Goal: Obtain resource: Obtain resource

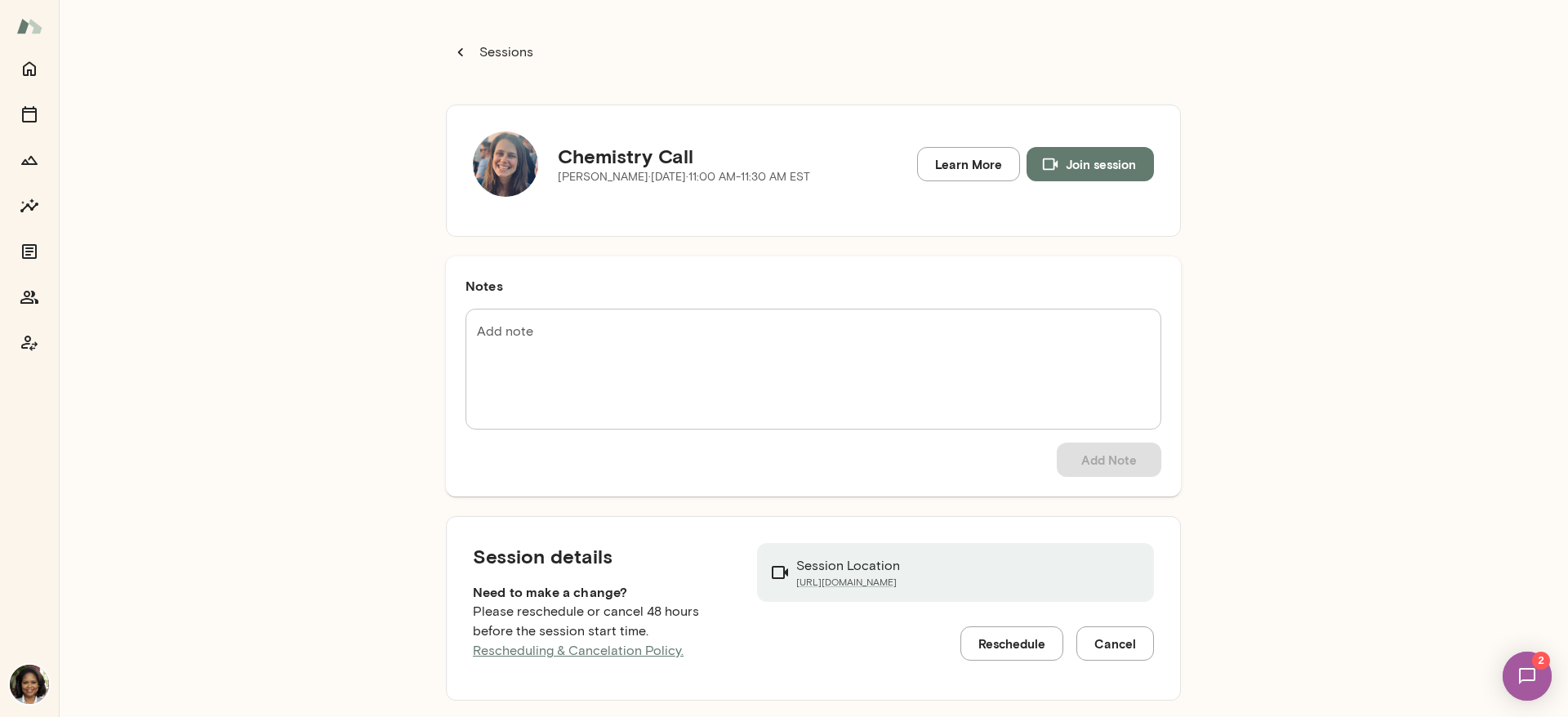
click at [511, 52] on p "Sessions" at bounding box center [505, 52] width 57 height 20
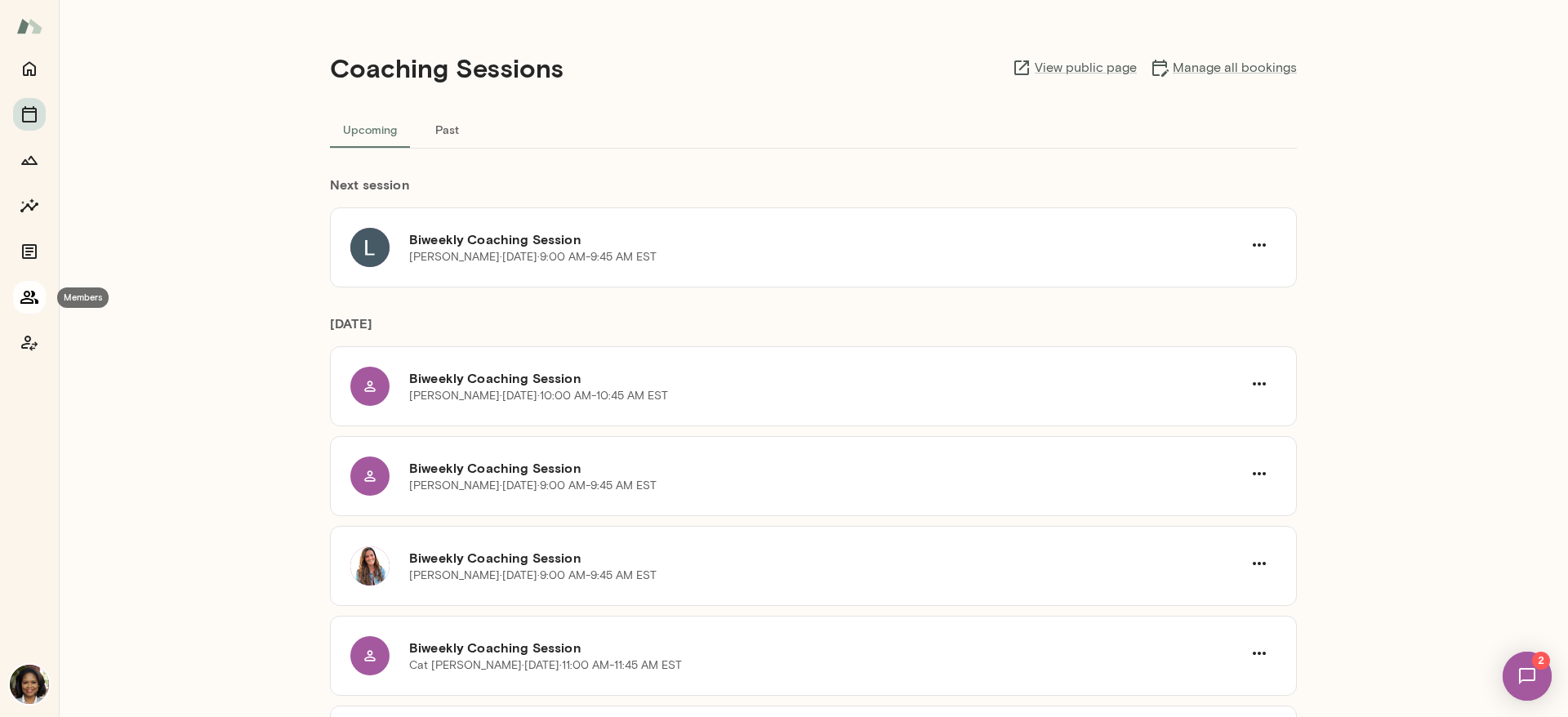
click at [36, 294] on icon "Members" at bounding box center [30, 298] width 20 height 20
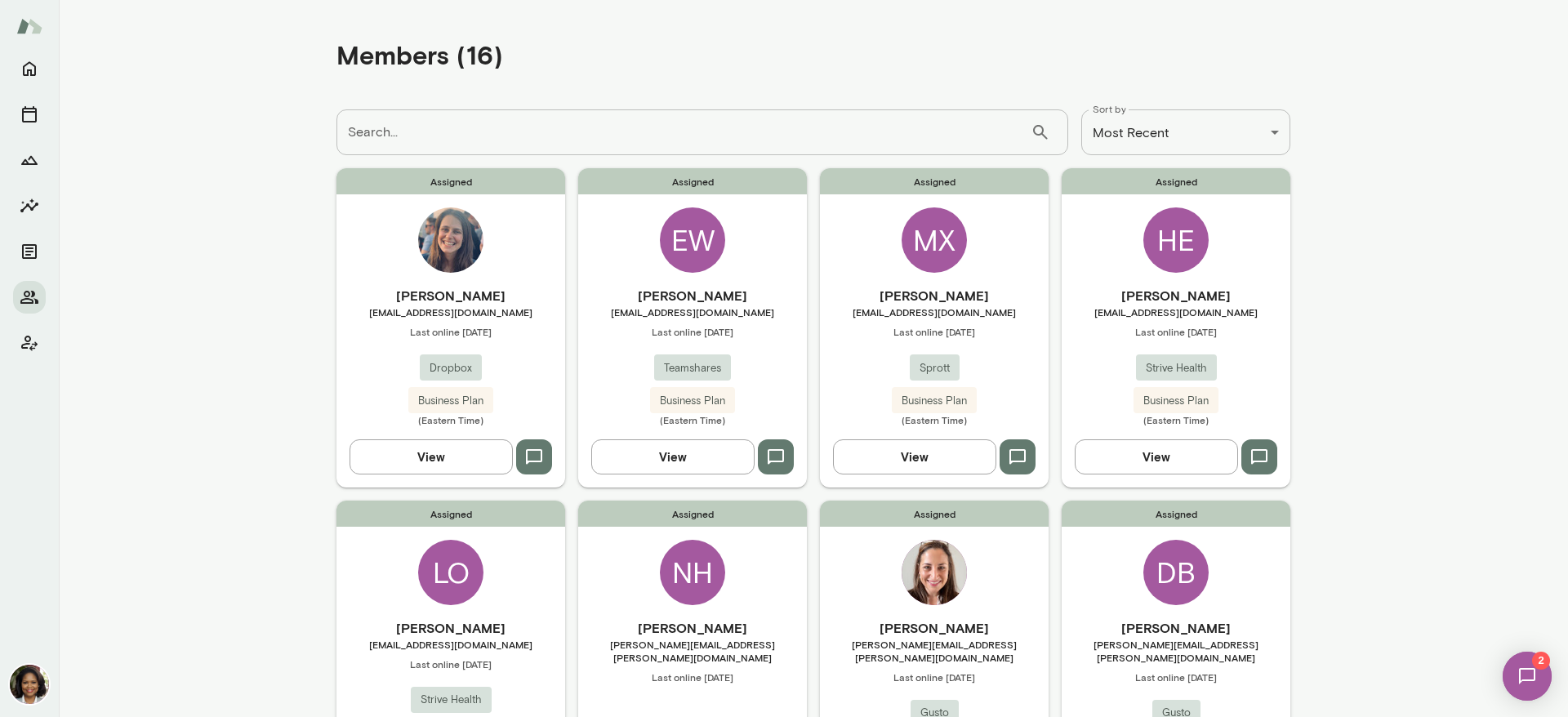
click at [408, 449] on button "View" at bounding box center [431, 457] width 164 height 35
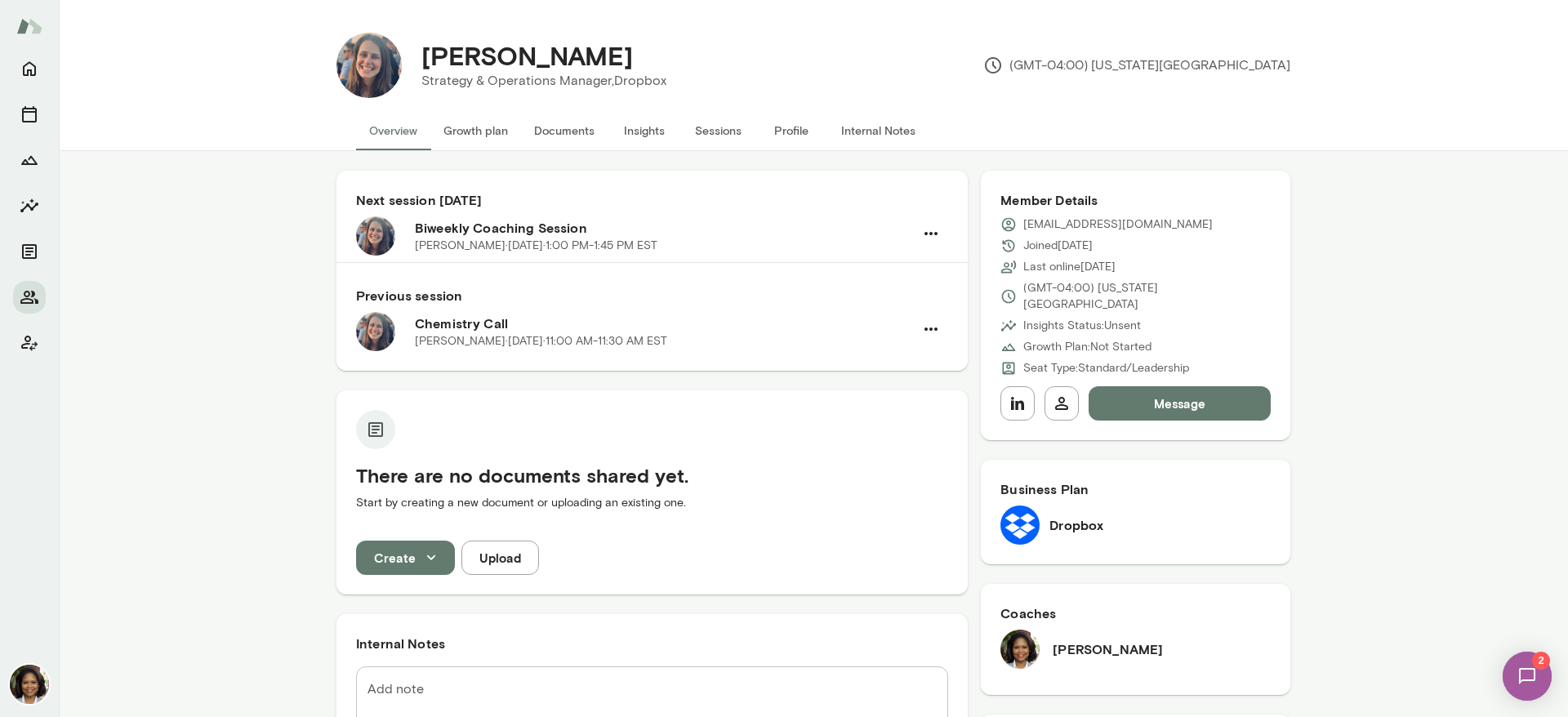
click at [844, 129] on button "Internal Notes" at bounding box center [879, 131] width 101 height 39
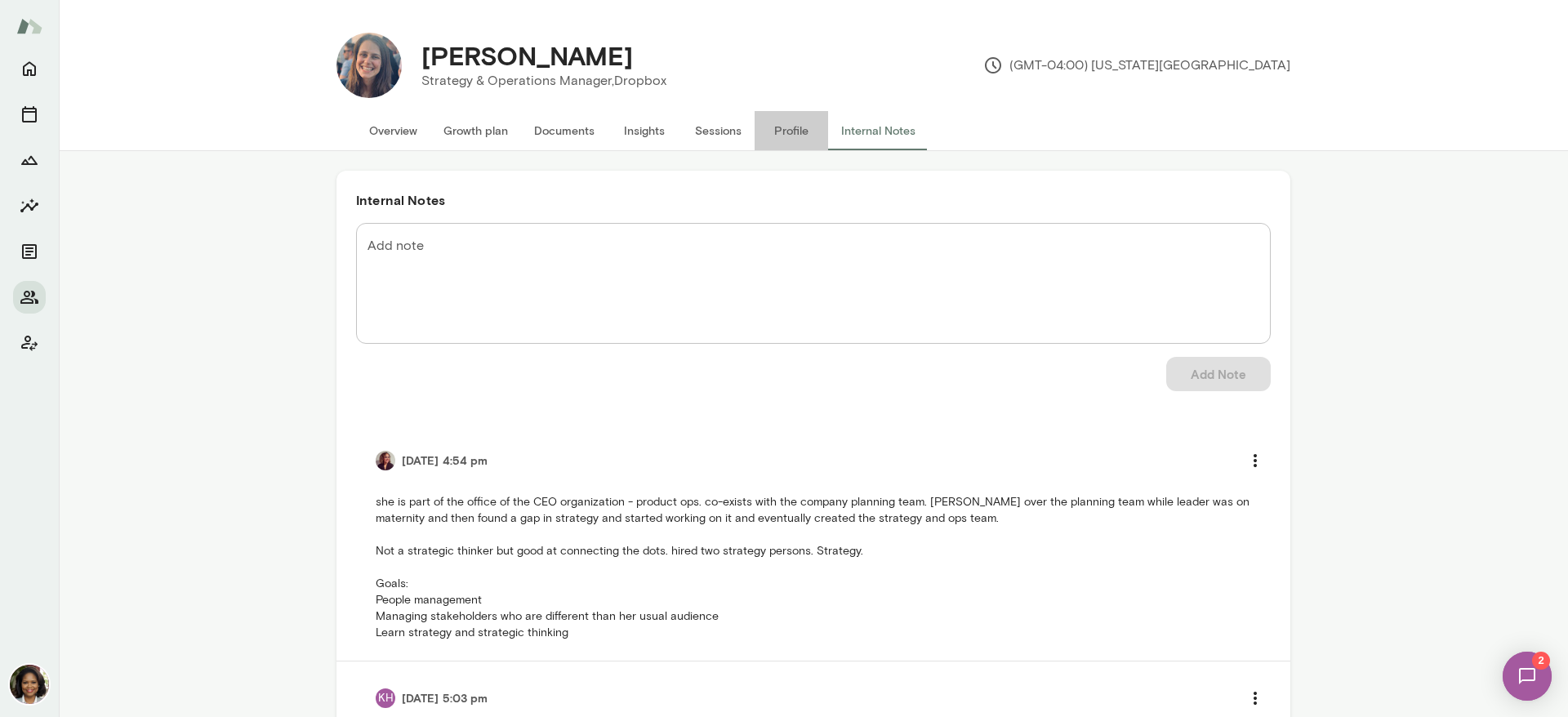
click at [776, 127] on button "Profile" at bounding box center [791, 131] width 74 height 39
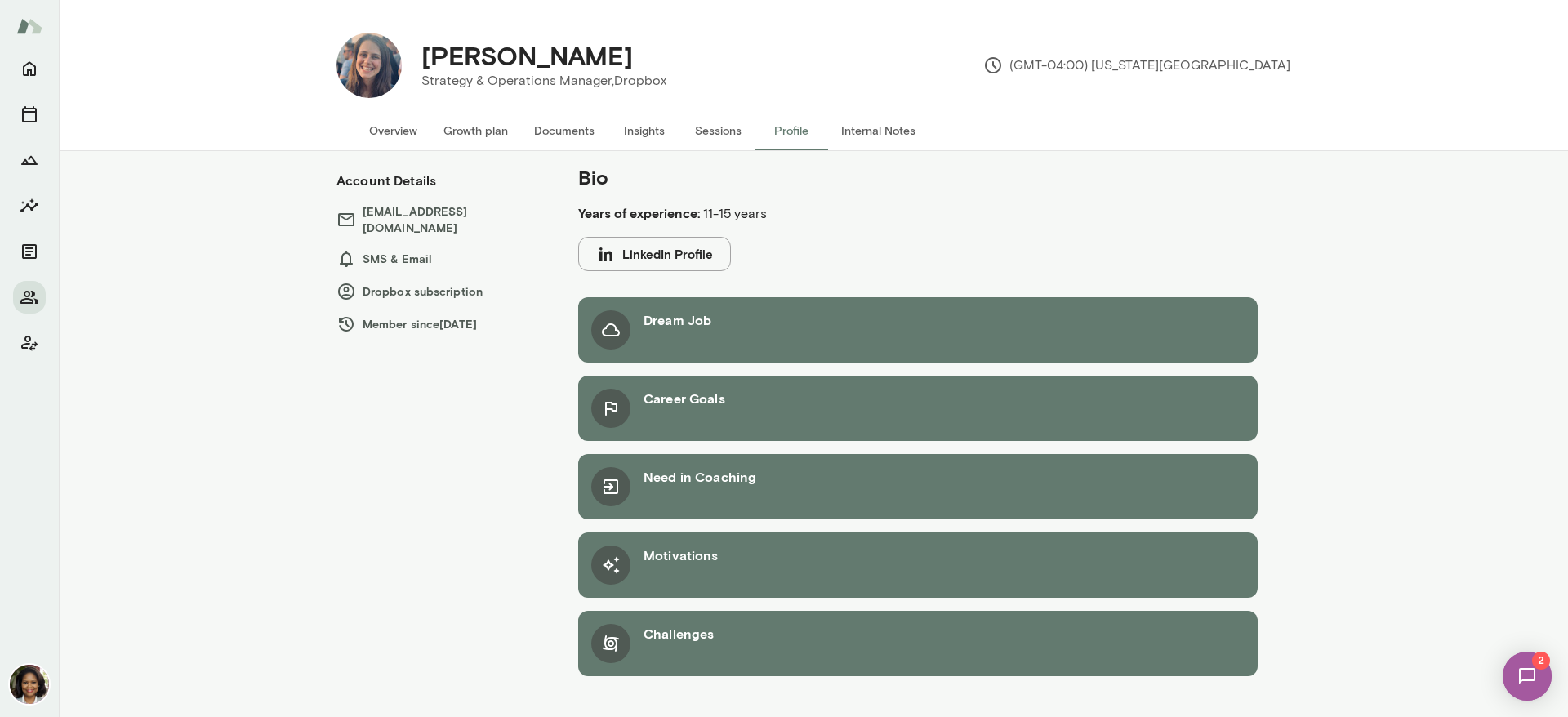
click at [392, 133] on button "Overview" at bounding box center [392, 131] width 74 height 39
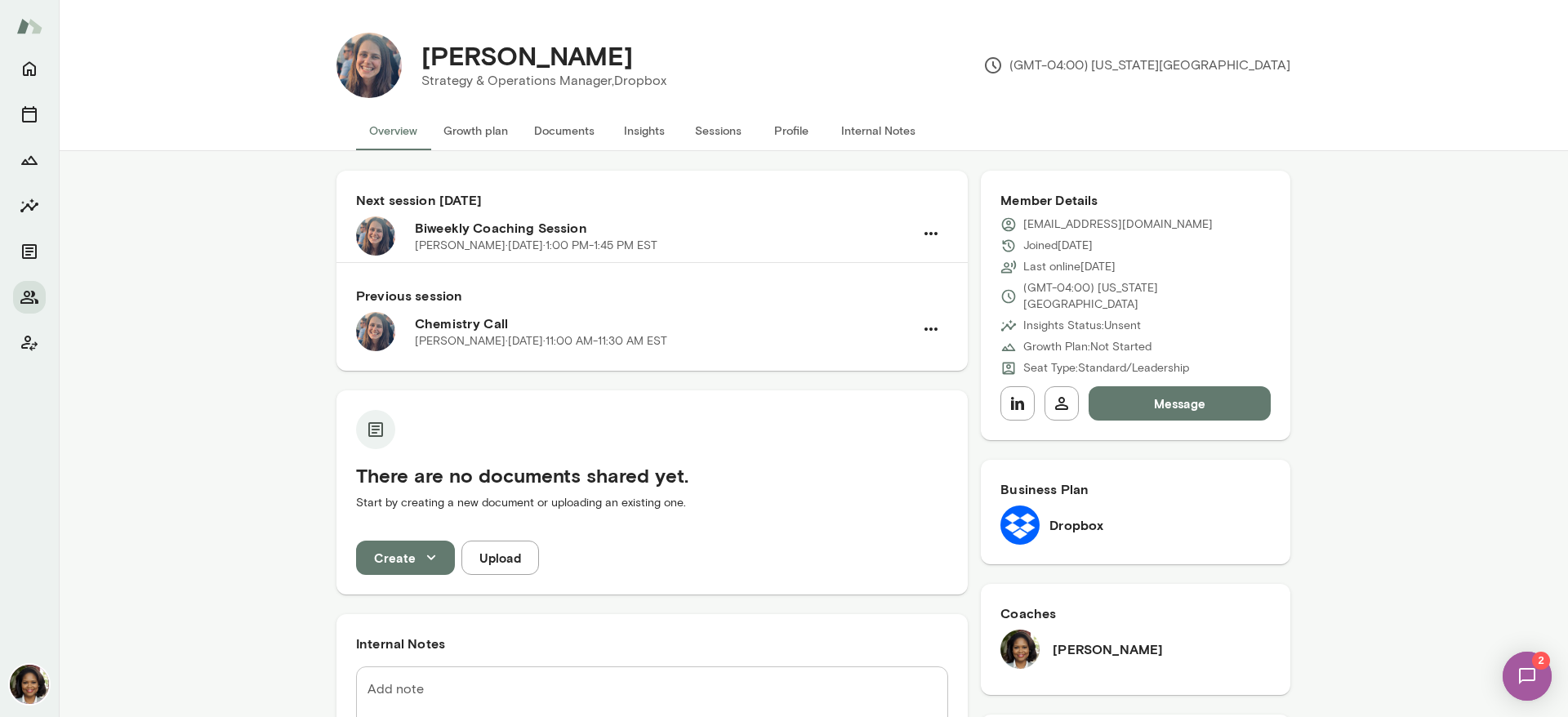
click at [642, 126] on button "Insights" at bounding box center [644, 131] width 74 height 39
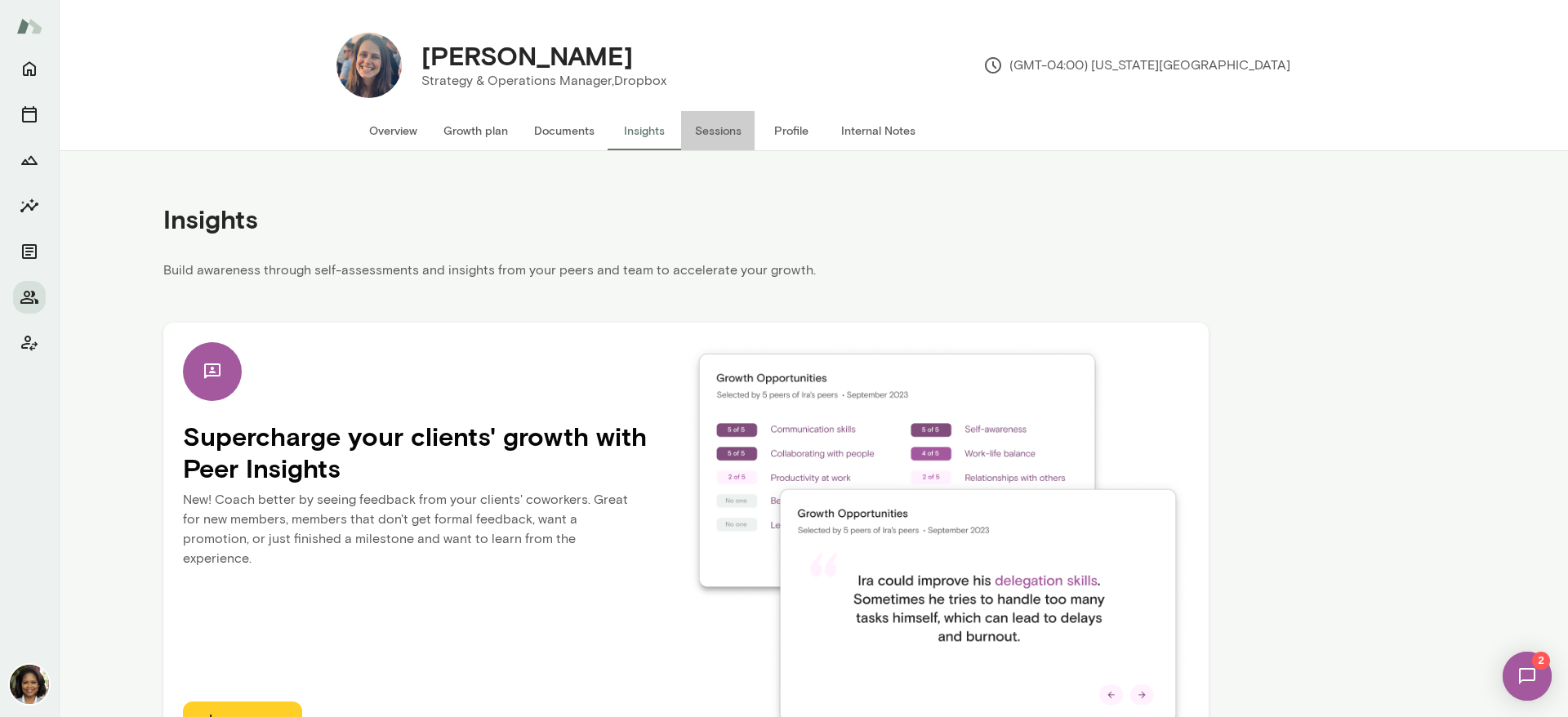
click at [706, 128] on button "Sessions" at bounding box center [718, 131] width 74 height 39
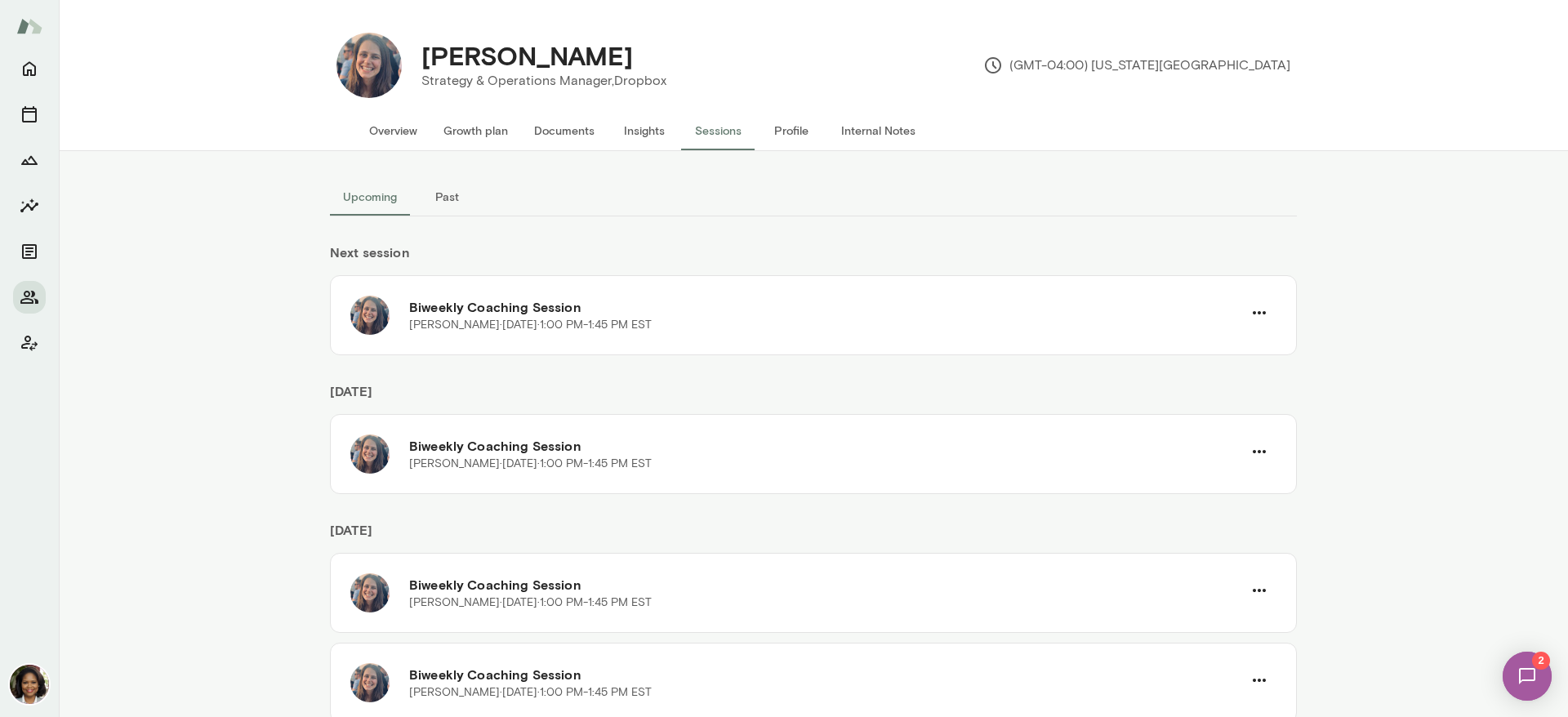
click at [801, 132] on button "Profile" at bounding box center [791, 131] width 74 height 39
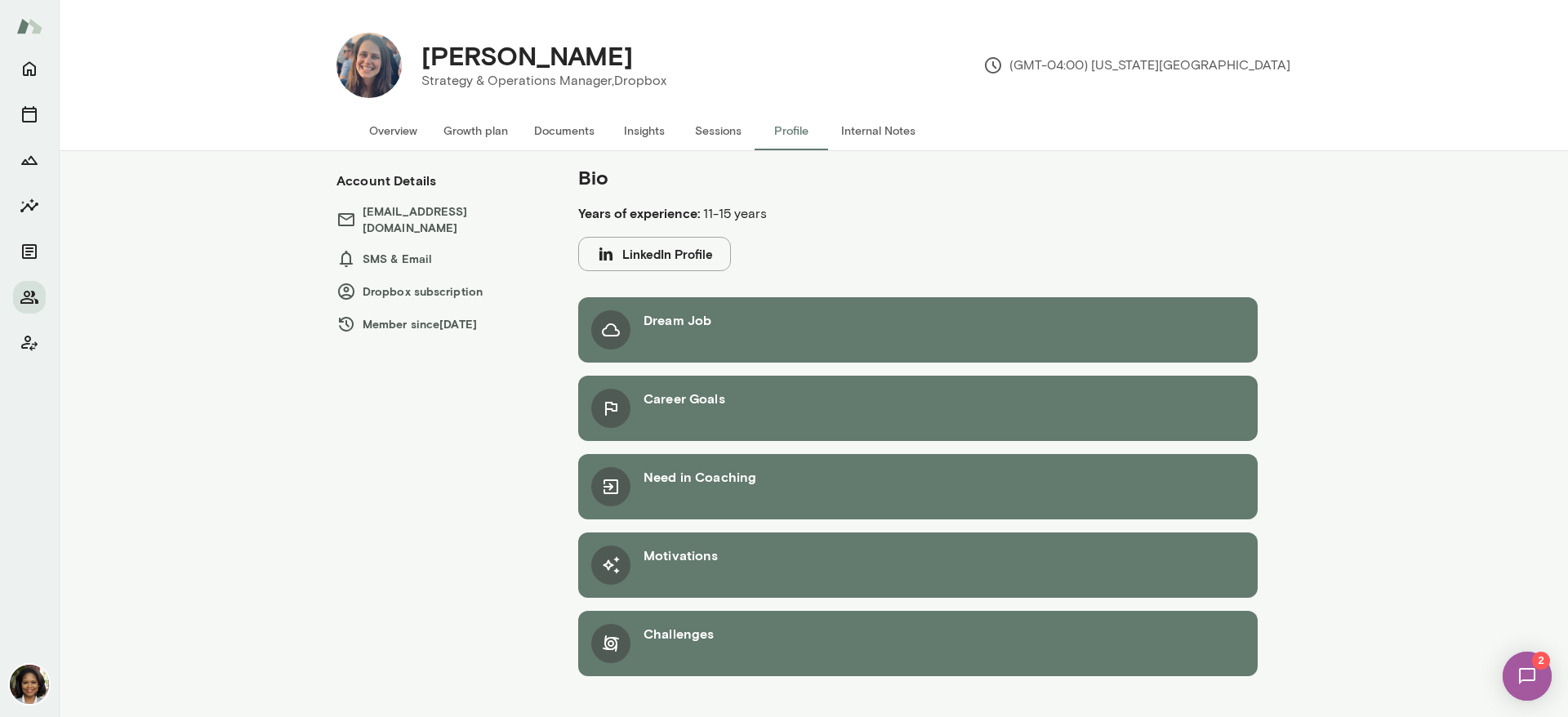
click at [392, 131] on button "Overview" at bounding box center [392, 131] width 74 height 39
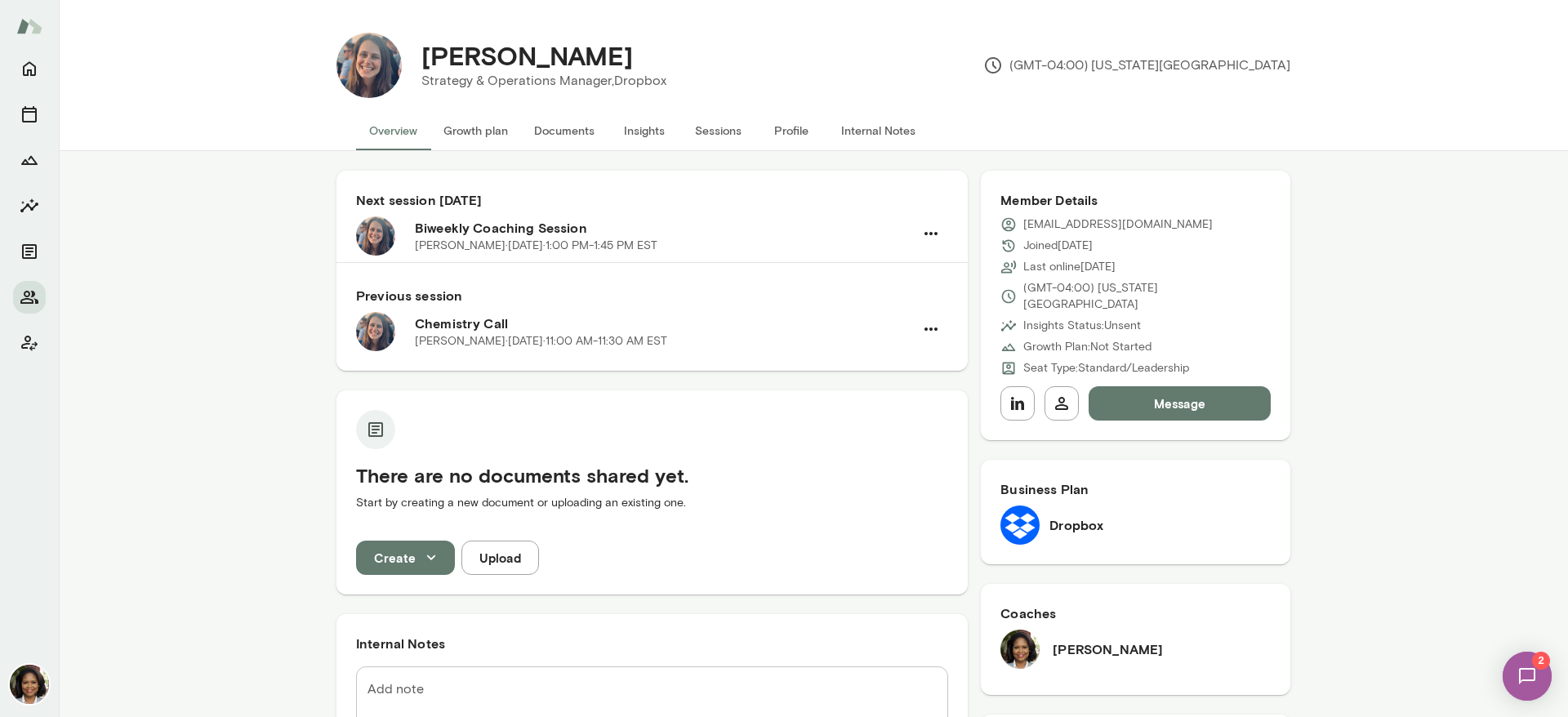
click at [454, 128] on button "Growth plan" at bounding box center [475, 131] width 91 height 39
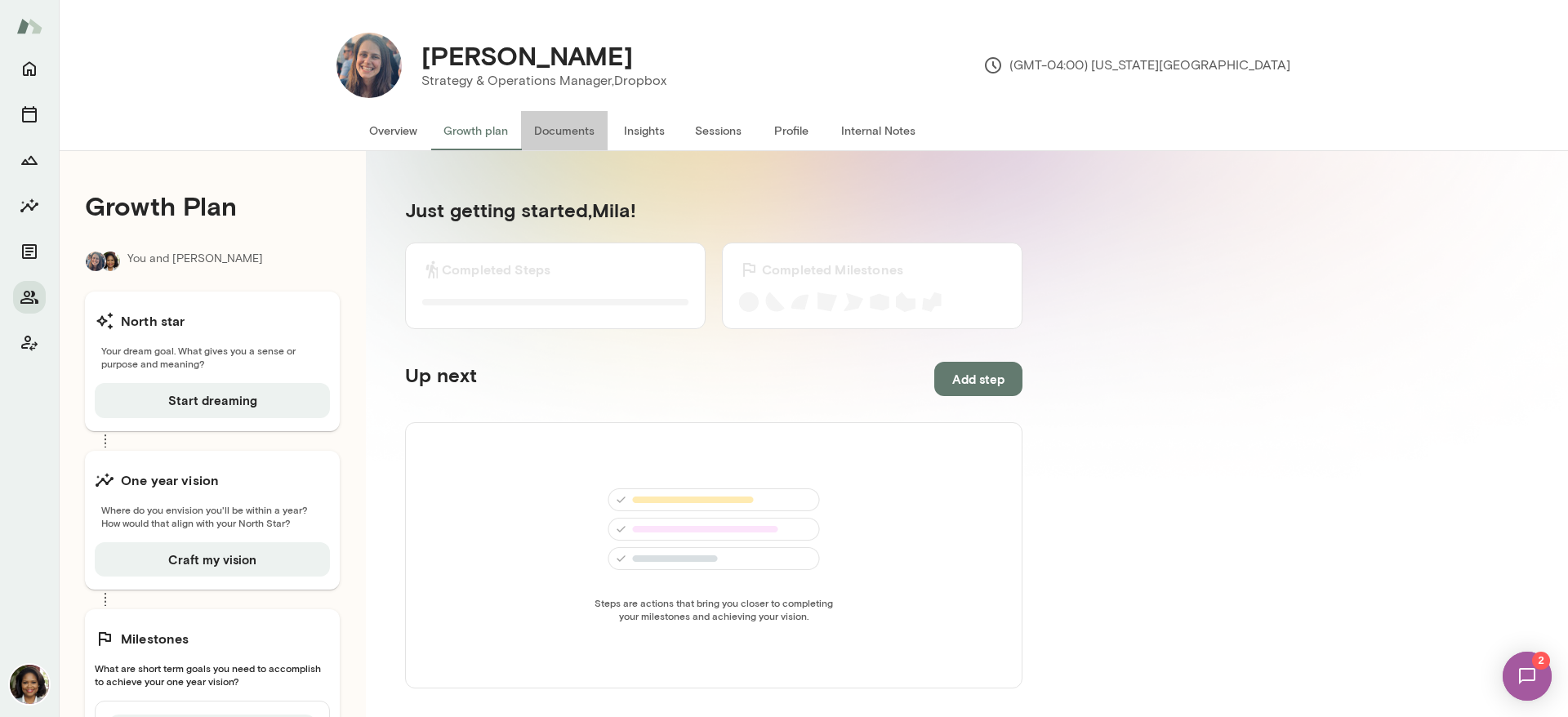
click at [567, 123] on button "Documents" at bounding box center [564, 131] width 87 height 39
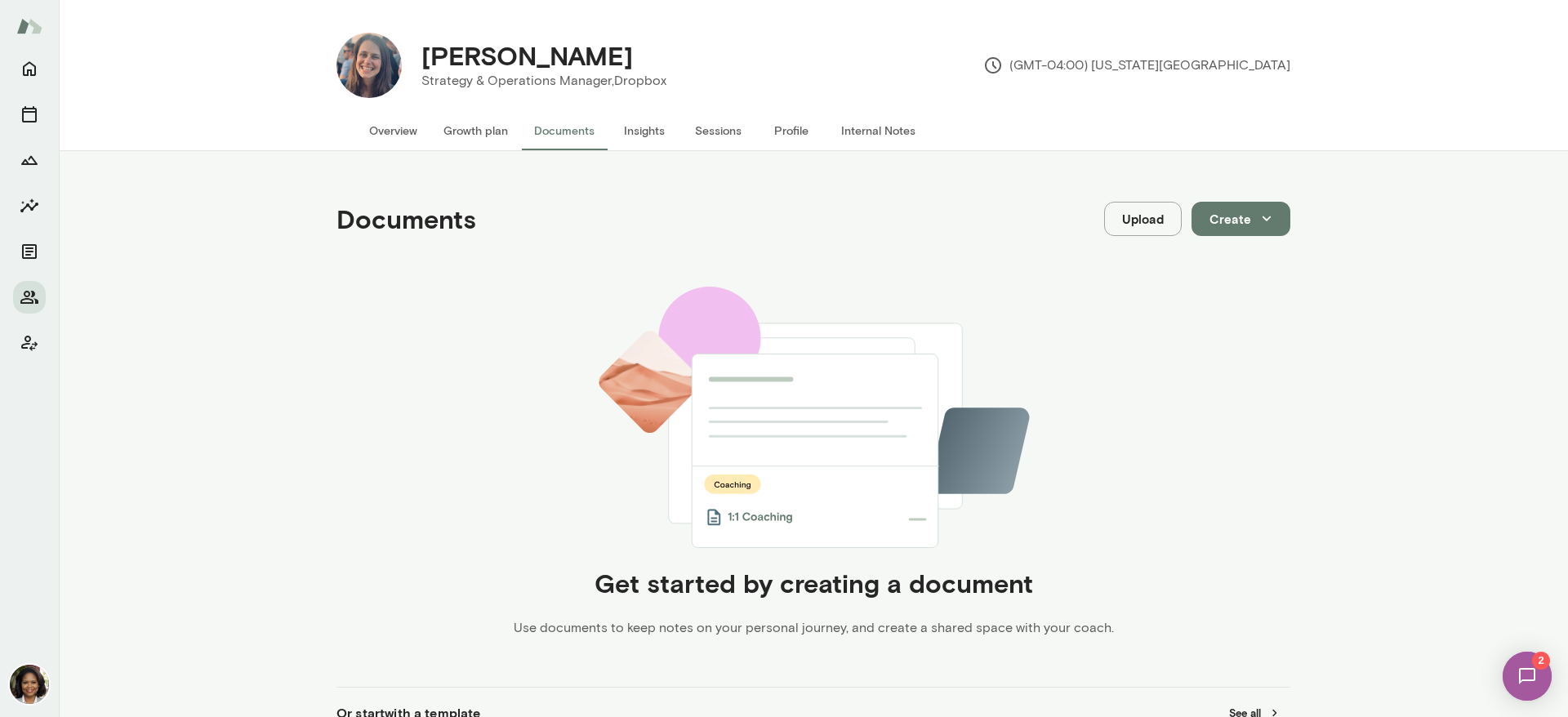
click at [629, 135] on button "Insights" at bounding box center [644, 131] width 74 height 39
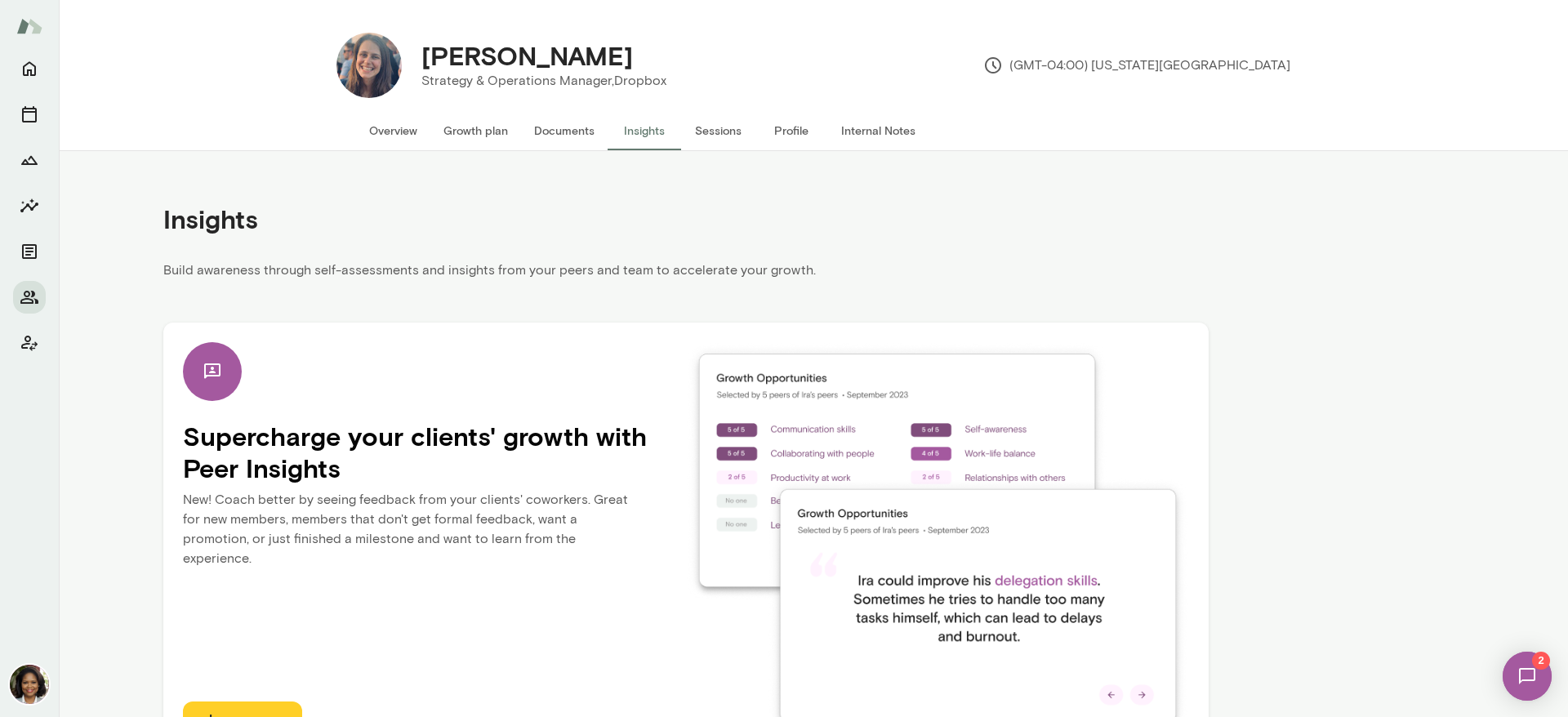
click at [377, 129] on button "Overview" at bounding box center [392, 131] width 74 height 39
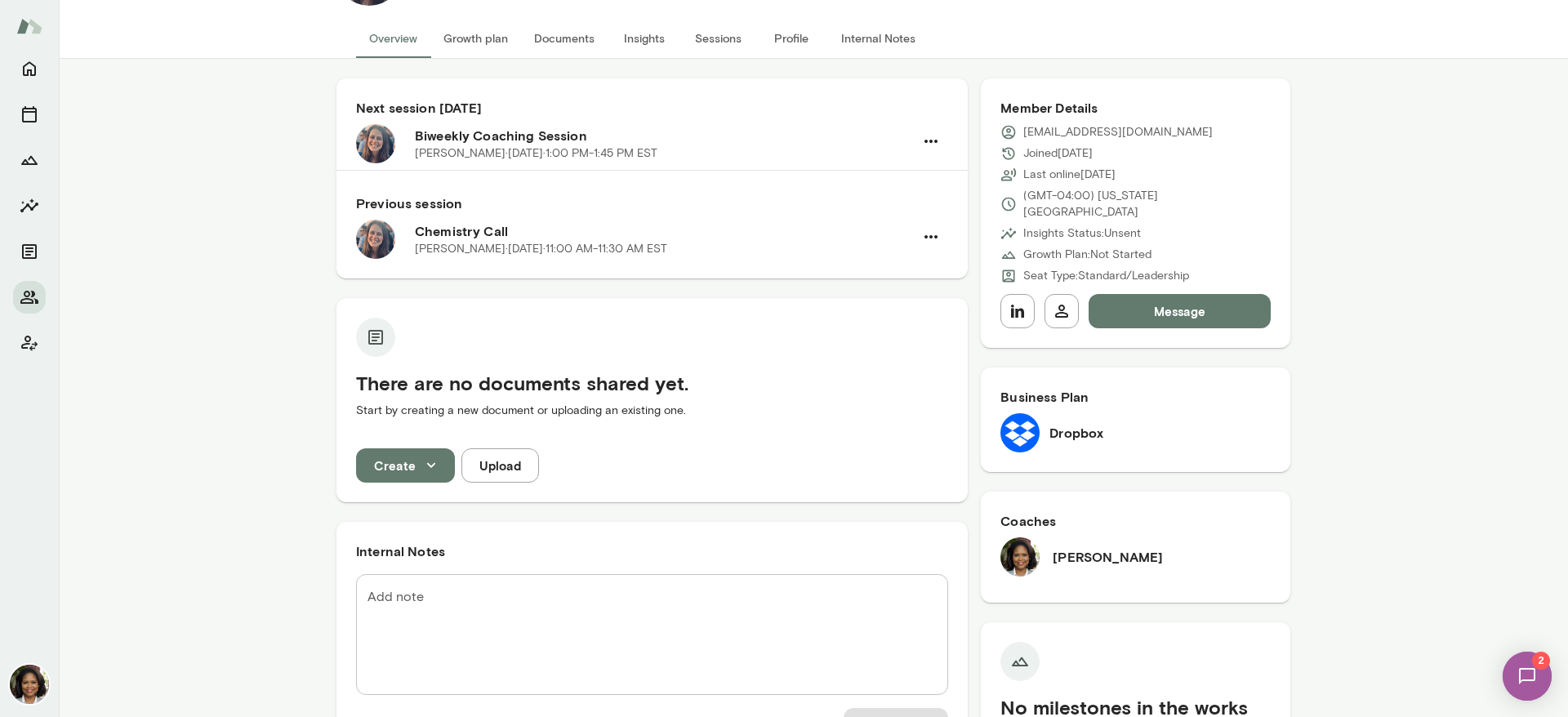
scroll to position [122, 0]
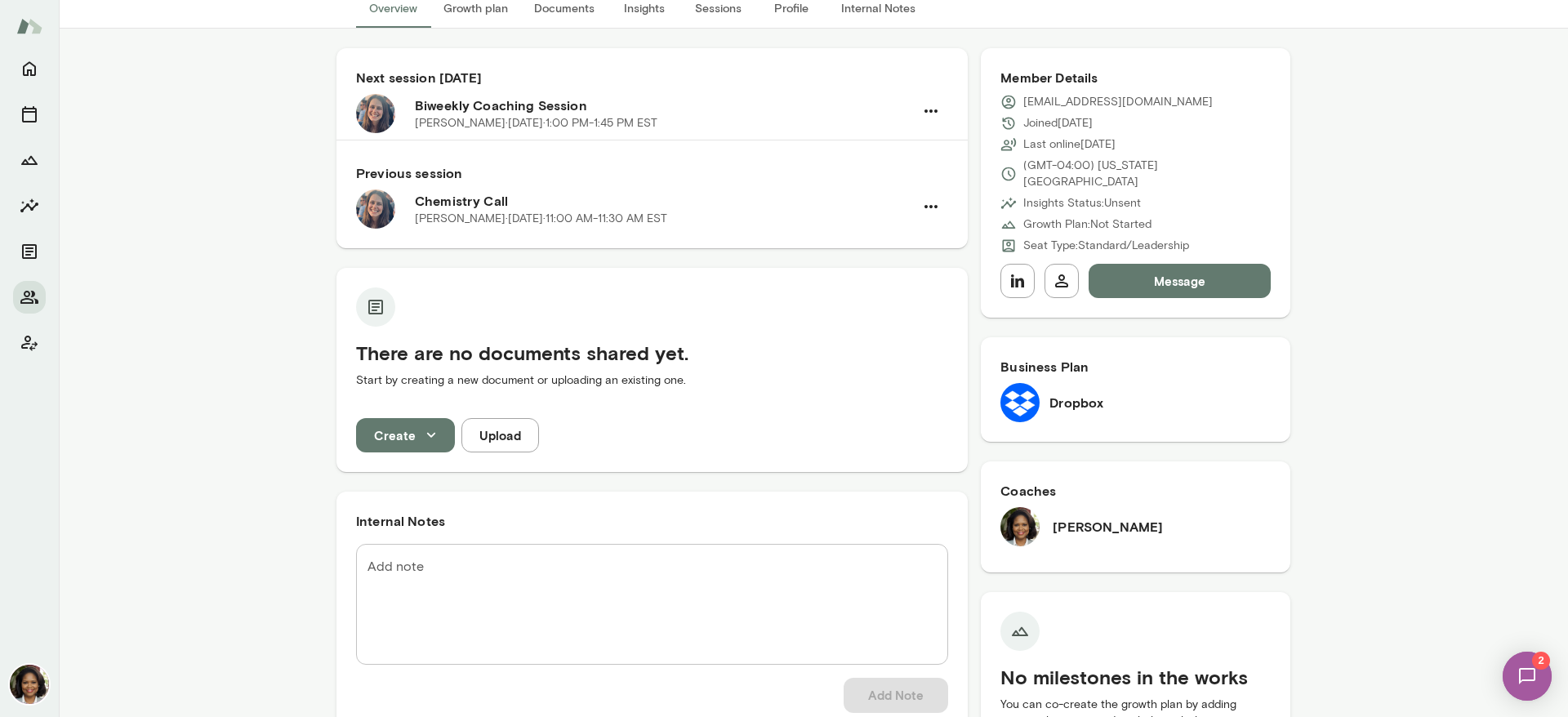
click at [427, 435] on icon "button" at bounding box center [431, 435] width 8 height 5
click at [141, 363] on div at bounding box center [784, 358] width 1568 height 717
click at [27, 250] on icon "Documents" at bounding box center [30, 251] width 20 height 20
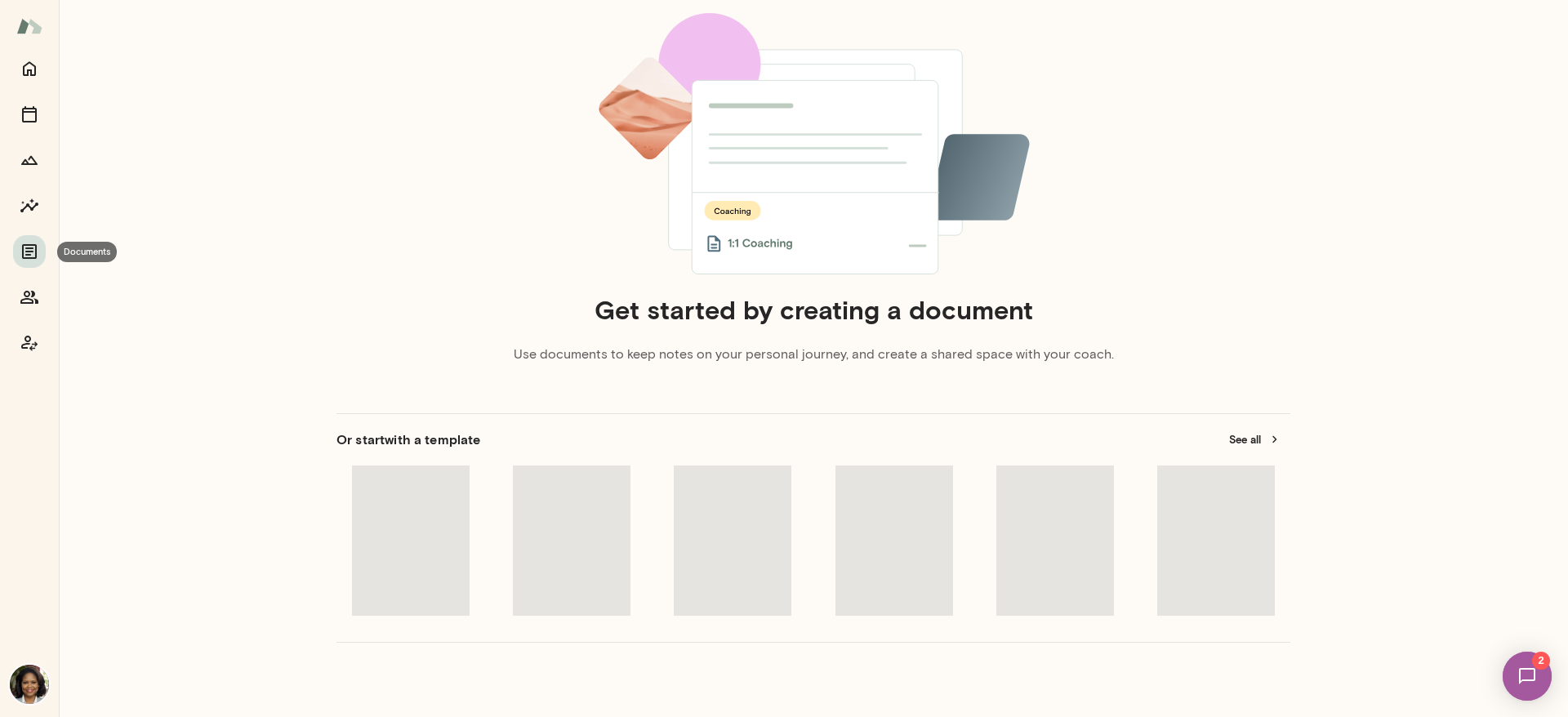
scroll to position [13, 0]
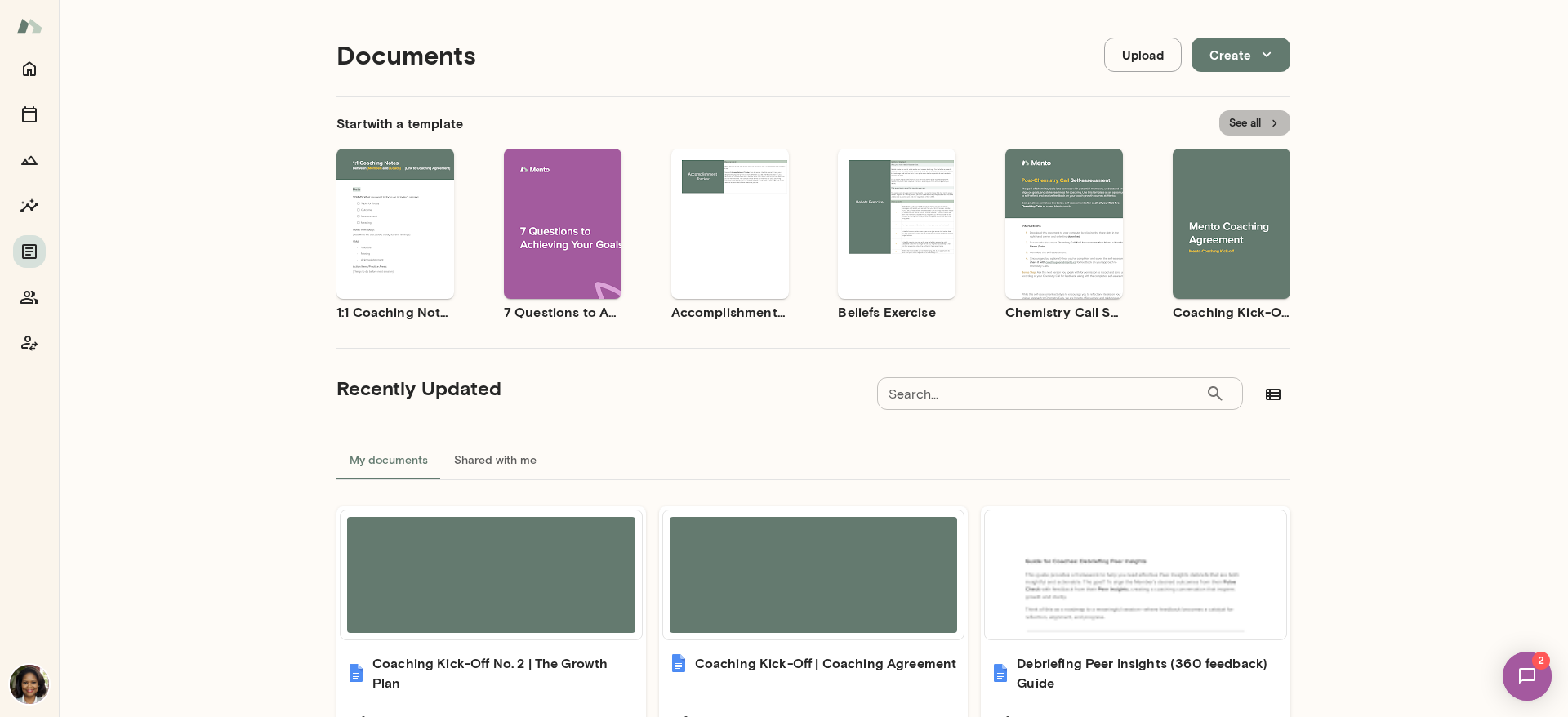
click at [1239, 122] on button "See all" at bounding box center [1254, 123] width 71 height 26
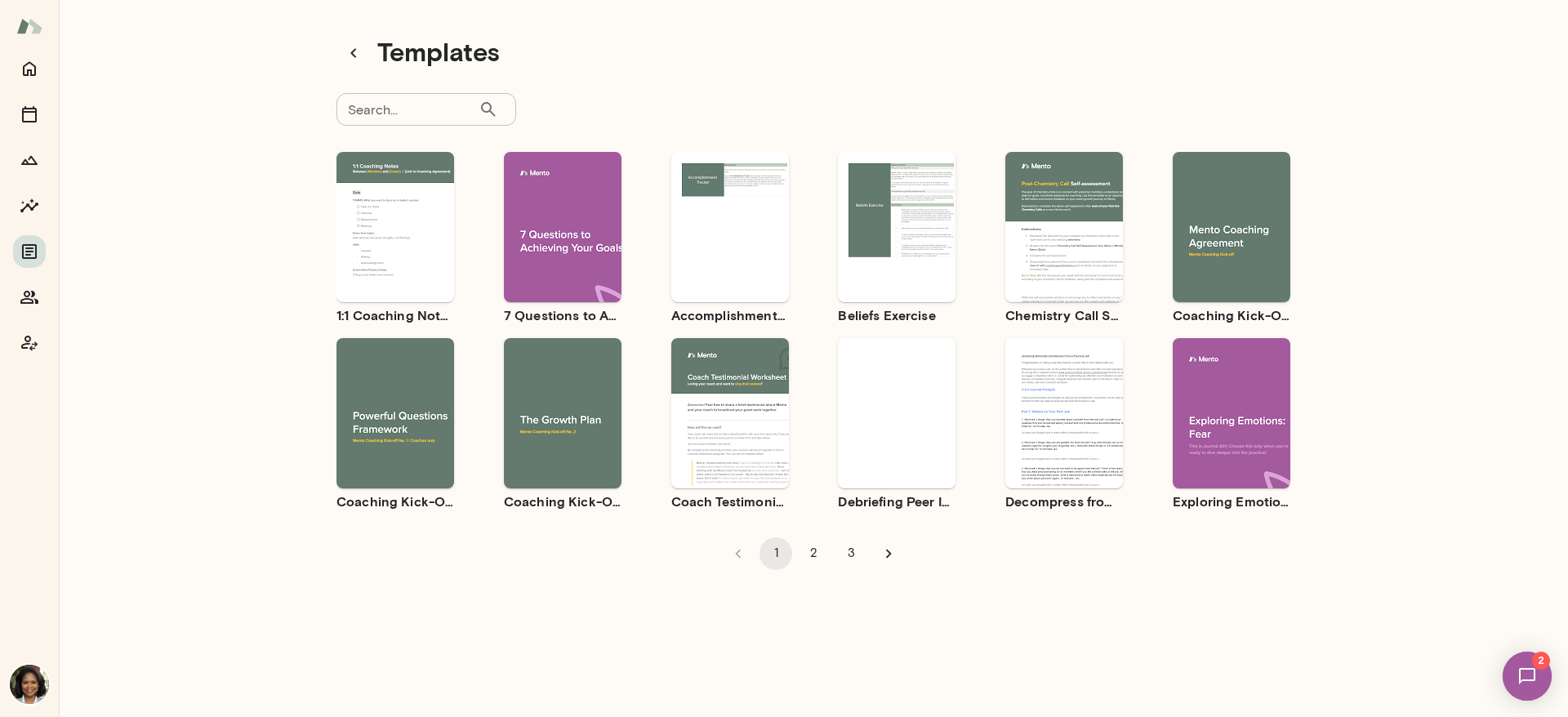
click at [1253, 181] on div "Use template Preview" at bounding box center [1231, 227] width 117 height 150
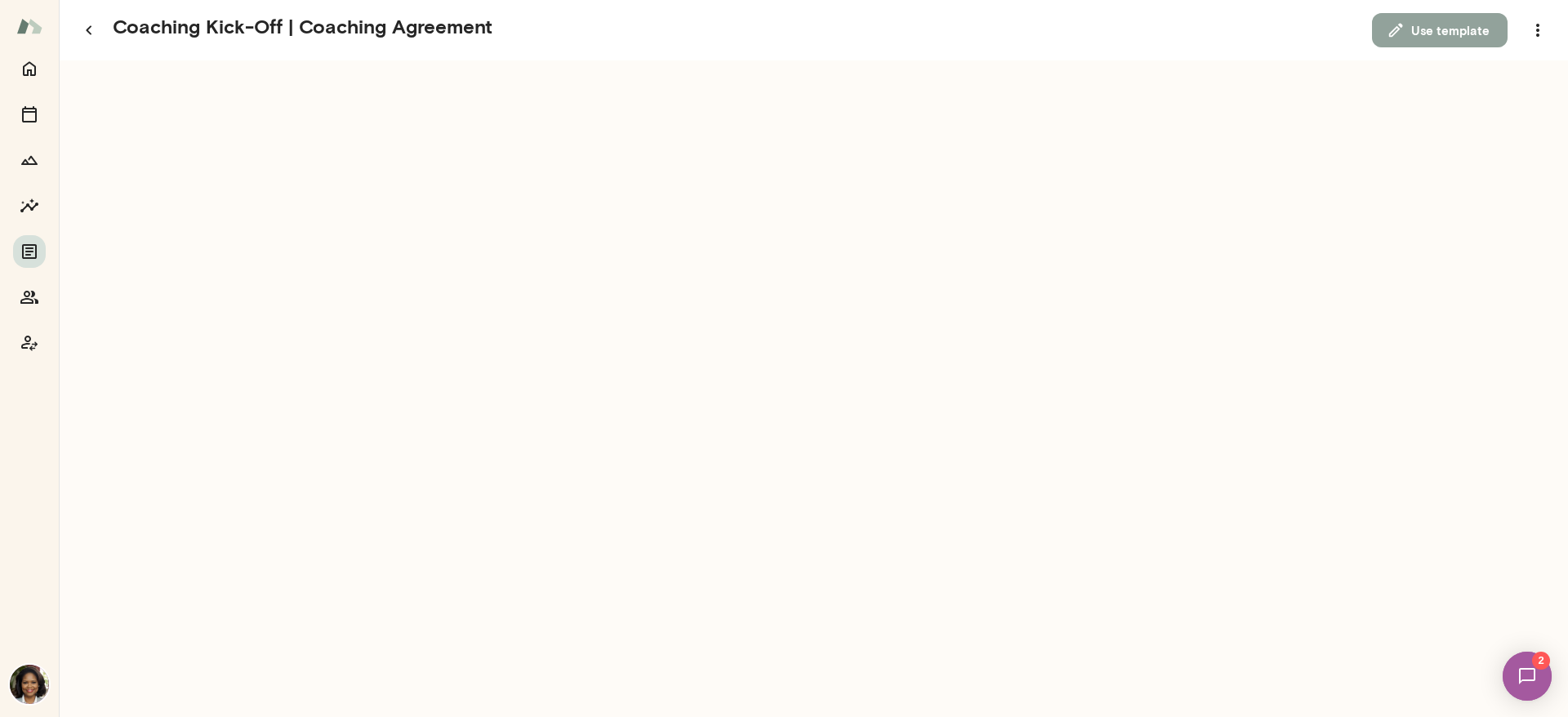
click at [1465, 29] on button "Use template" at bounding box center [1439, 30] width 135 height 35
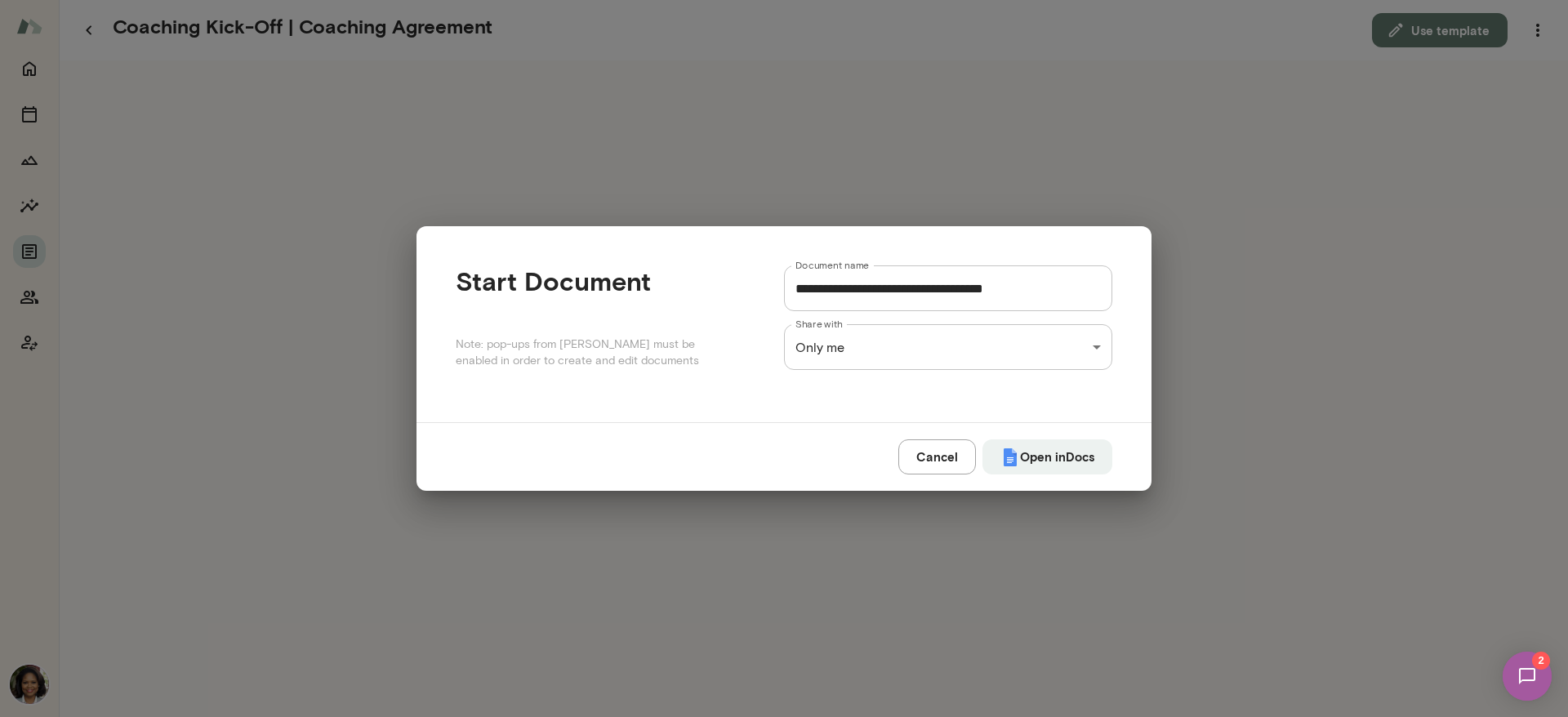
click at [950, 0] on div "**********" at bounding box center [784, 0] width 1568 height 0
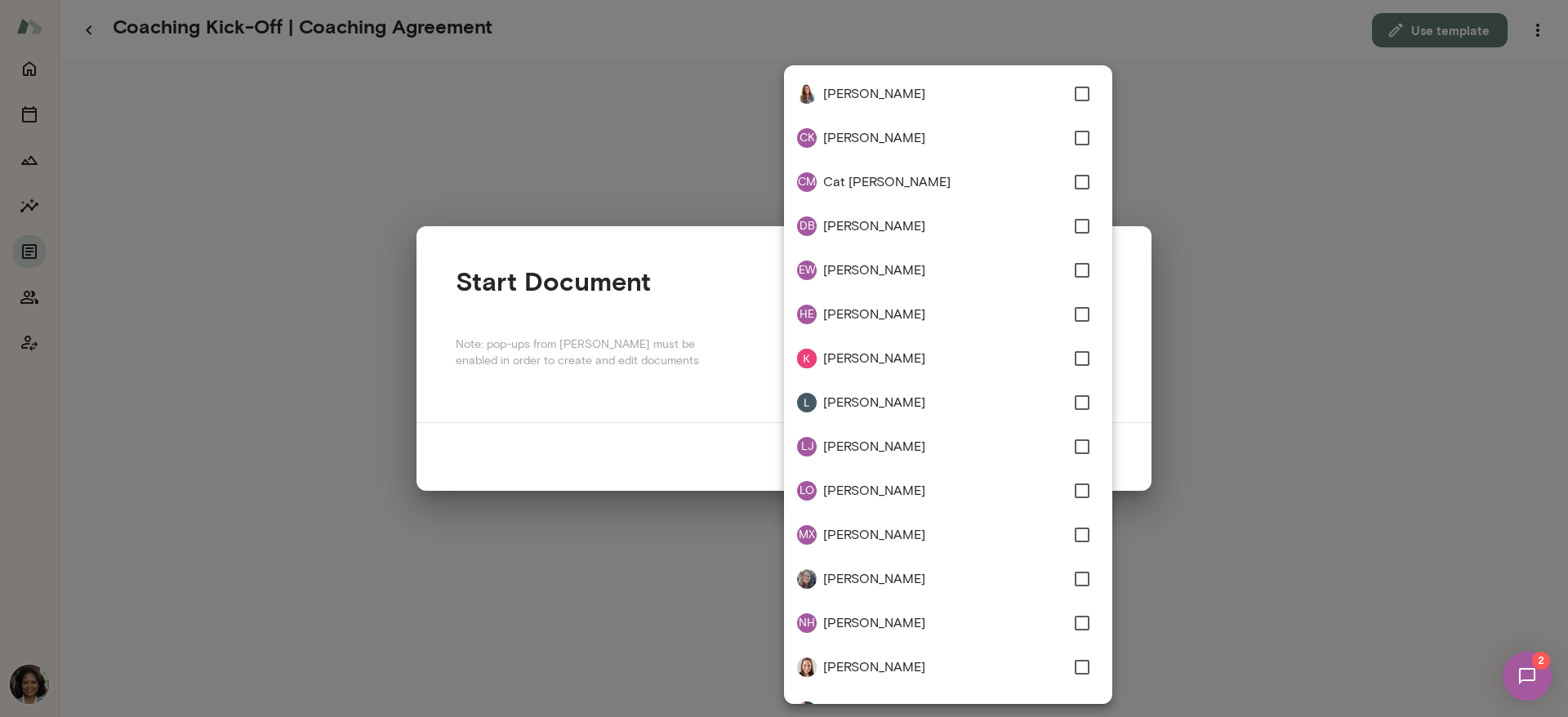
type input "**********"
click at [1142, 418] on div at bounding box center [784, 358] width 1568 height 717
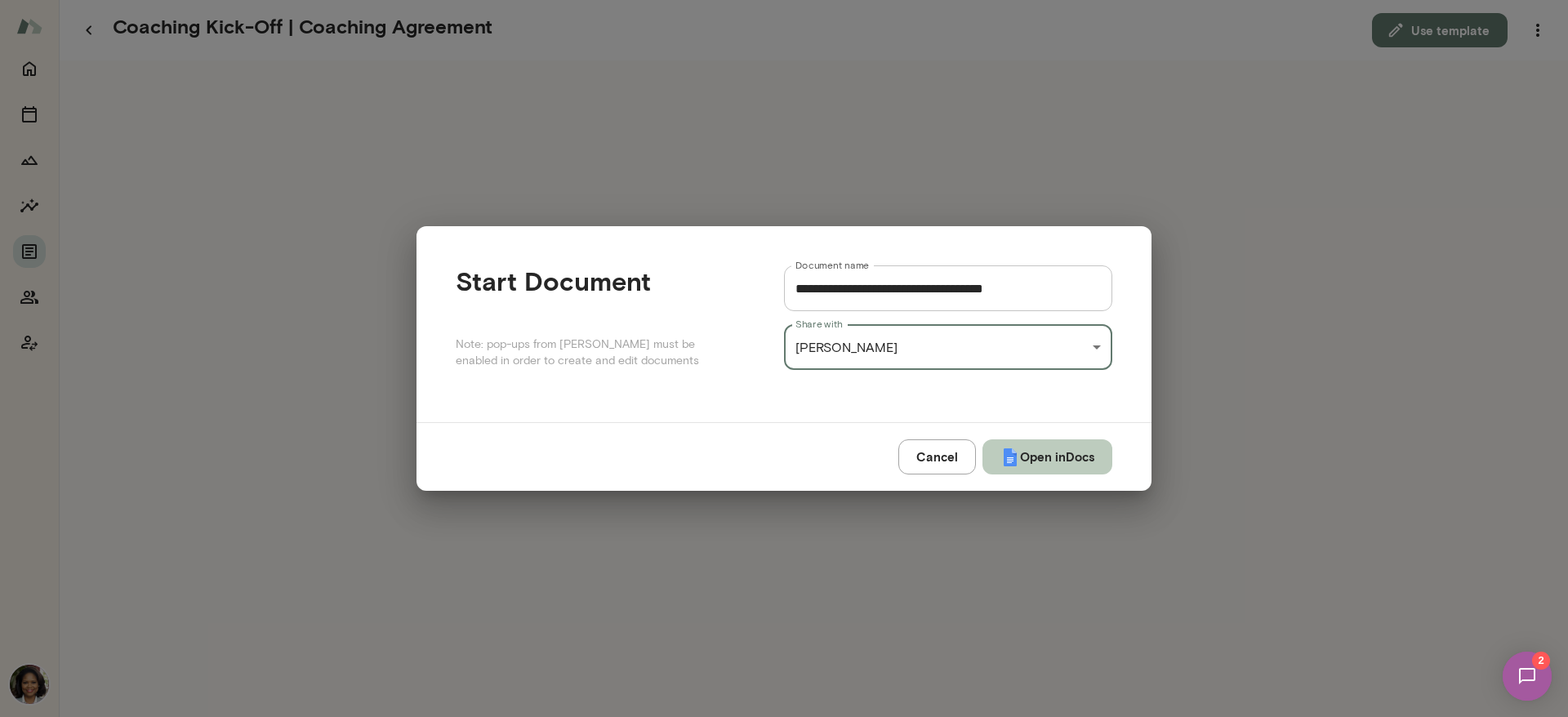
click at [1048, 452] on button "Open in Docs" at bounding box center [1047, 457] width 130 height 35
